Goal: Information Seeking & Learning: Learn about a topic

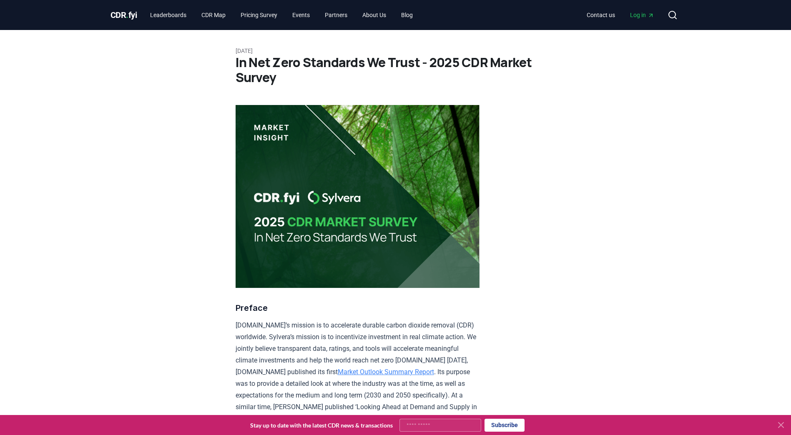
drag, startPoint x: 435, startPoint y: 372, endPoint x: 501, endPoint y: 353, distance: 69.0
click at [434, 372] on link "Market Outlook Summary Report" at bounding box center [386, 372] width 96 height 8
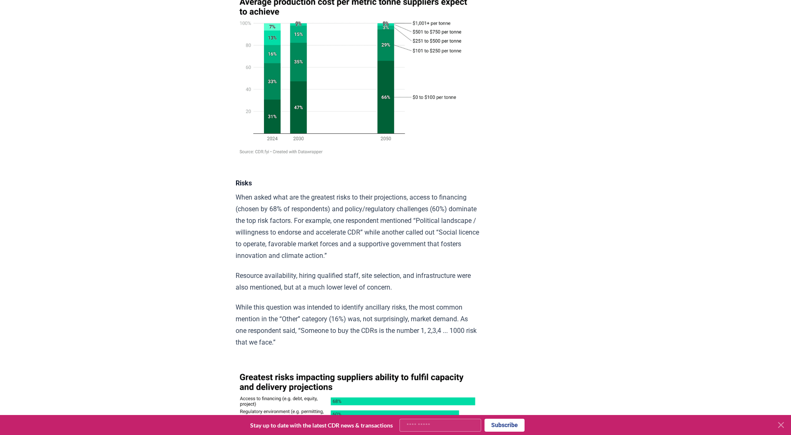
scroll to position [4333, 0]
